Goal: Go to known website: Access a specific website the user already knows

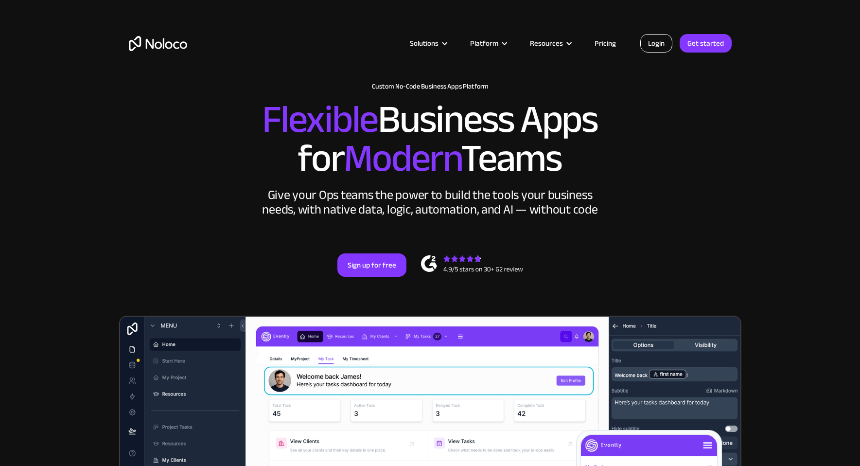
click at [662, 40] on link "Login" at bounding box center [657, 43] width 32 height 18
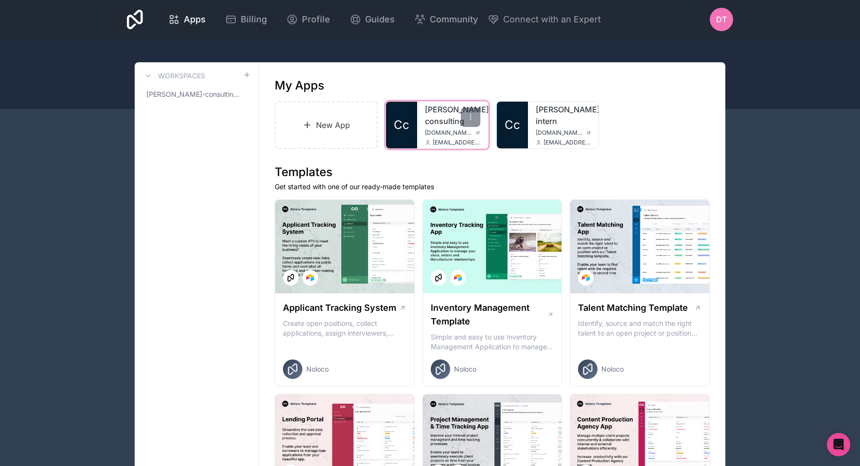
click at [440, 115] on link "cordes-consulting" at bounding box center [452, 115] width 55 height 23
